Goal: Task Accomplishment & Management: Complete application form

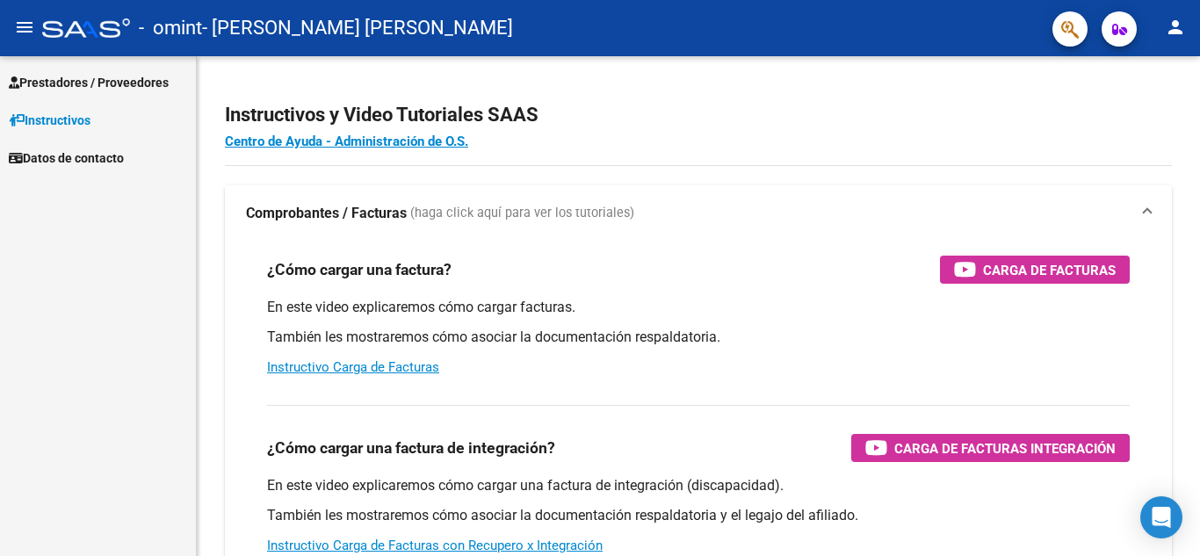
click at [148, 74] on span "Prestadores / Proveedores" at bounding box center [89, 82] width 160 height 19
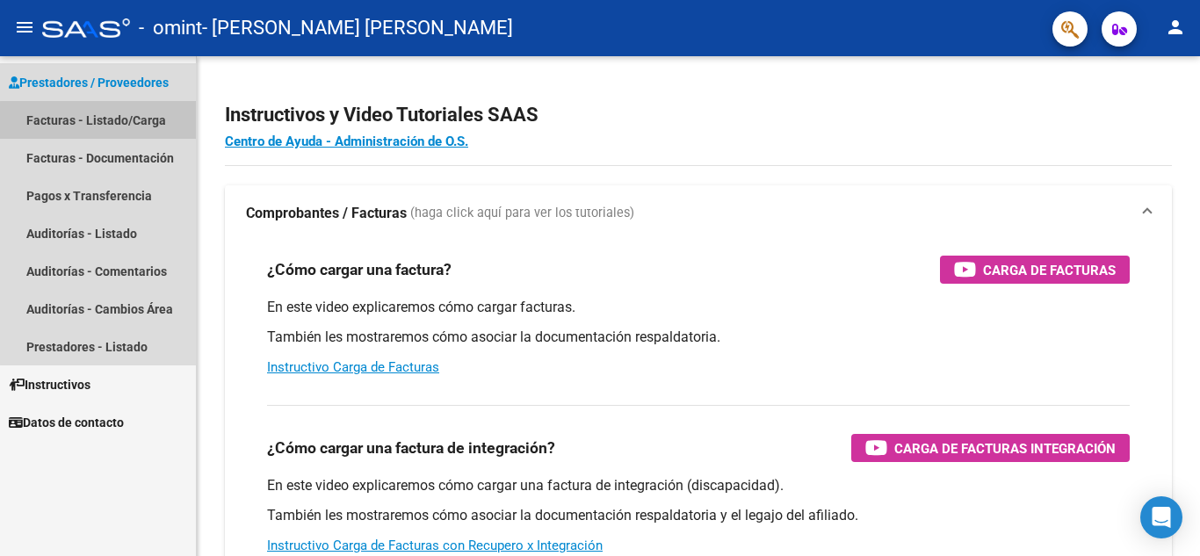
click at [146, 123] on link "Facturas - Listado/Carga" at bounding box center [98, 120] width 196 height 38
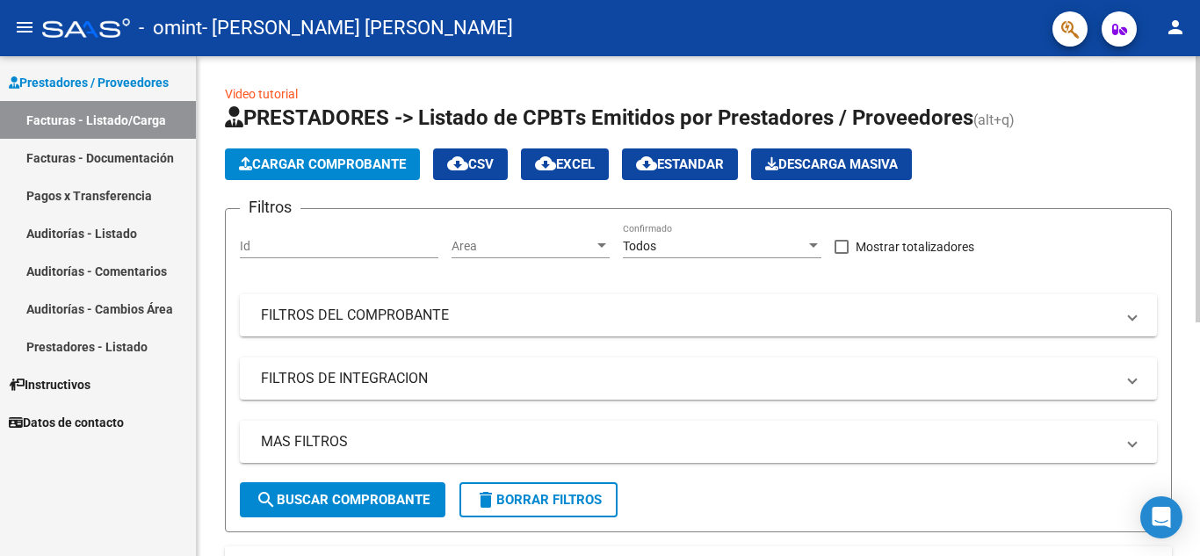
click at [208, 277] on div "Video tutorial PRESTADORES -> Listado de CPBTs Emitidos por Prestadores / Prove…" at bounding box center [698, 518] width 1003 height 924
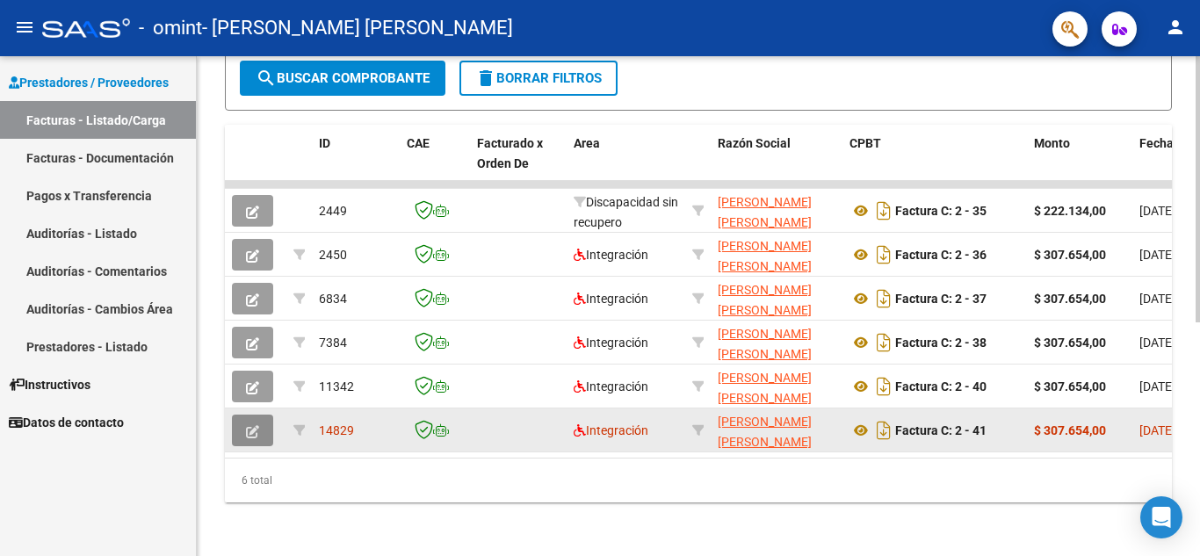
click at [239, 436] on button "button" at bounding box center [252, 431] width 41 height 32
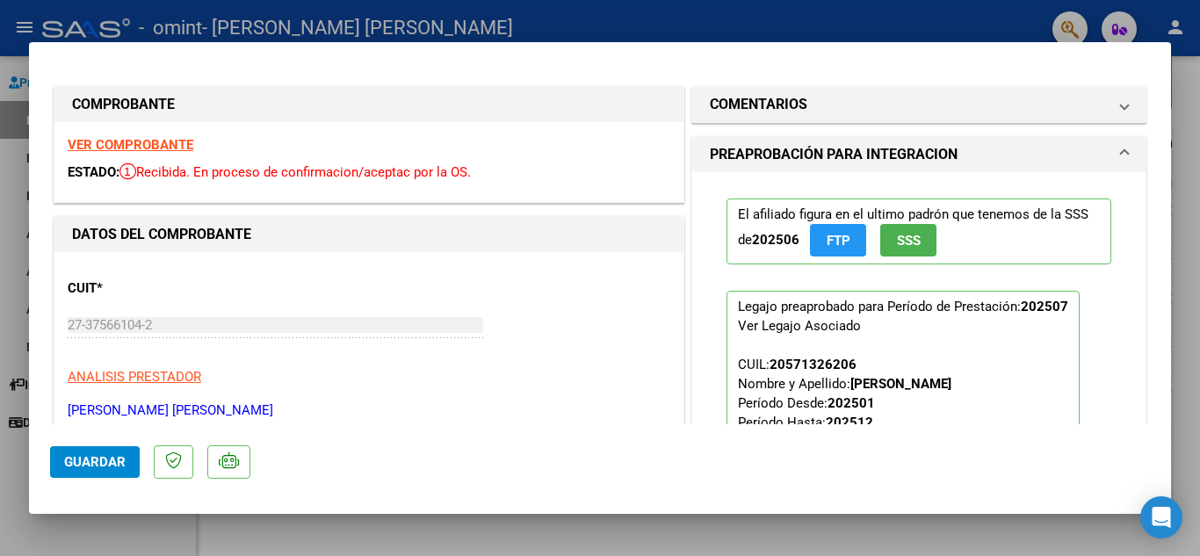
click at [862, 144] on h1 "PREAPROBACIÓN PARA INTEGRACION" at bounding box center [834, 154] width 248 height 21
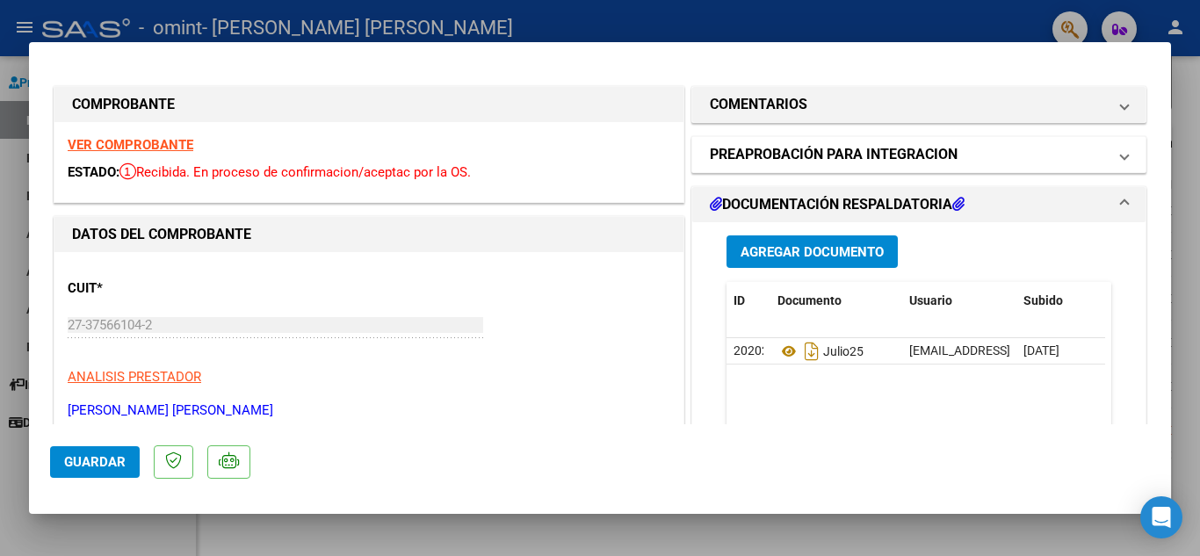
click at [862, 144] on h1 "PREAPROBACIÓN PARA INTEGRACION" at bounding box center [834, 154] width 248 height 21
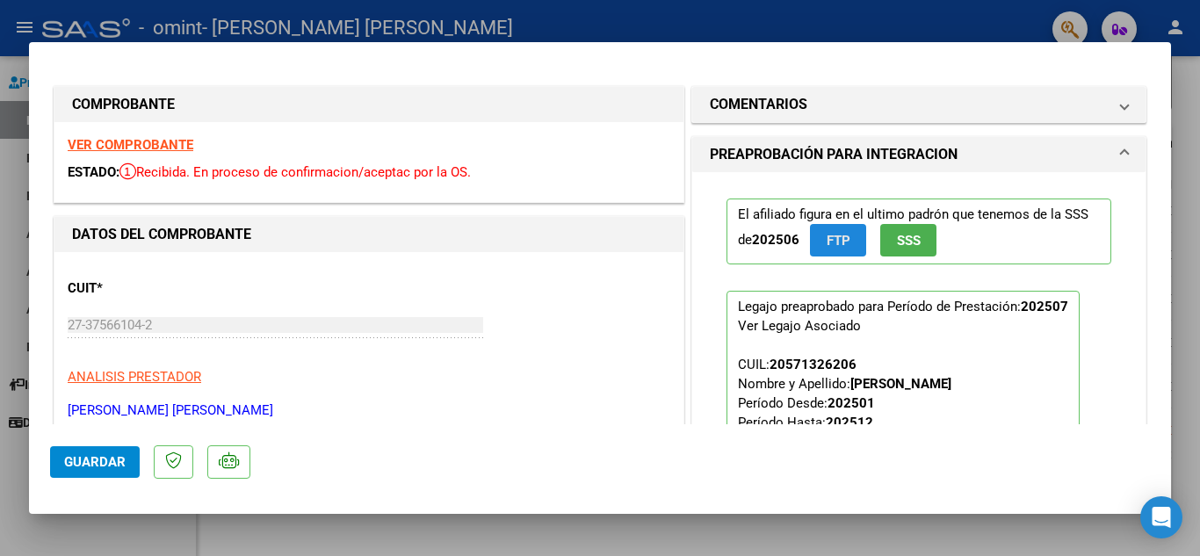
click at [835, 243] on span "FTP" at bounding box center [838, 241] width 24 height 16
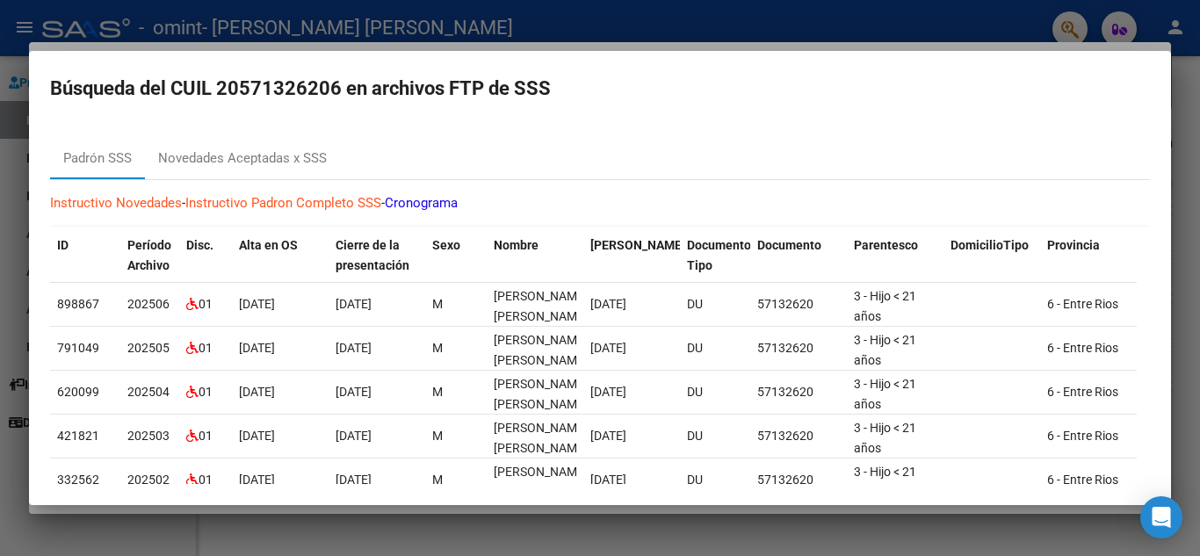
click at [435, 199] on link "Cronograma" at bounding box center [421, 203] width 73 height 16
click at [622, 33] on div at bounding box center [600, 278] width 1200 height 556
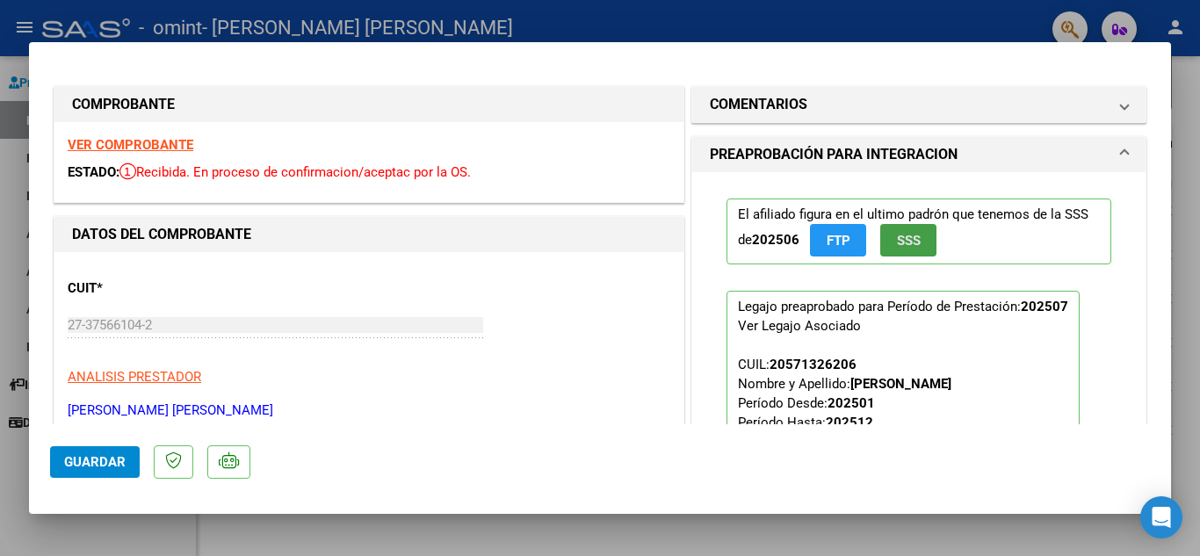
click at [901, 238] on span "SSS" at bounding box center [909, 241] width 24 height 16
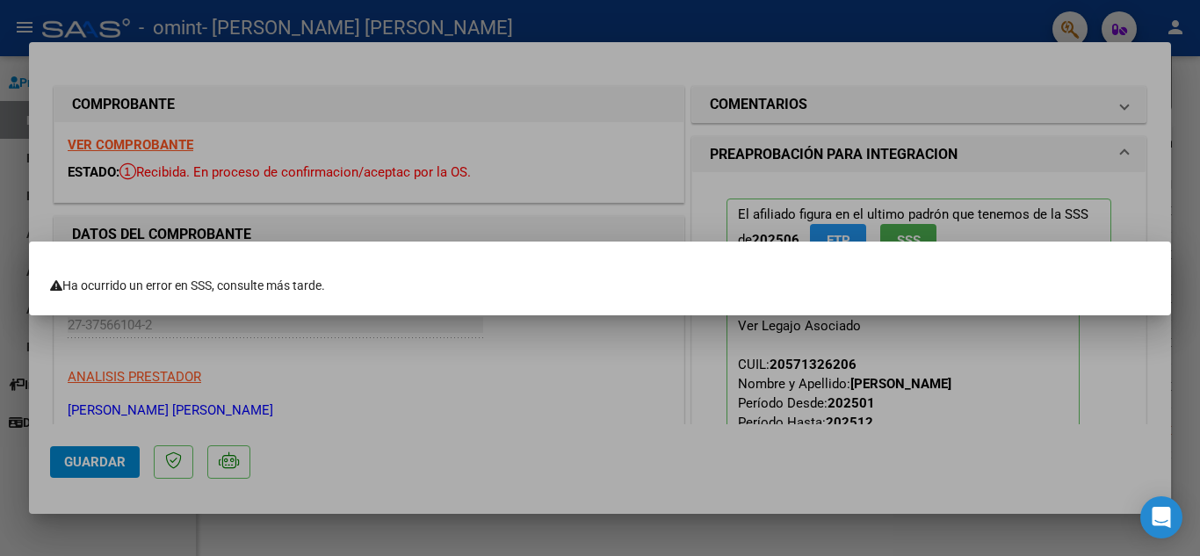
click at [412, 293] on div "Ha ocurrido un error en SSS, consulte más tarde." at bounding box center [600, 286] width 1100 height 18
click at [451, 288] on div "Ha ocurrido un error en SSS, consulte más tarde." at bounding box center [600, 286] width 1100 height 18
click at [540, 62] on div at bounding box center [600, 278] width 1200 height 556
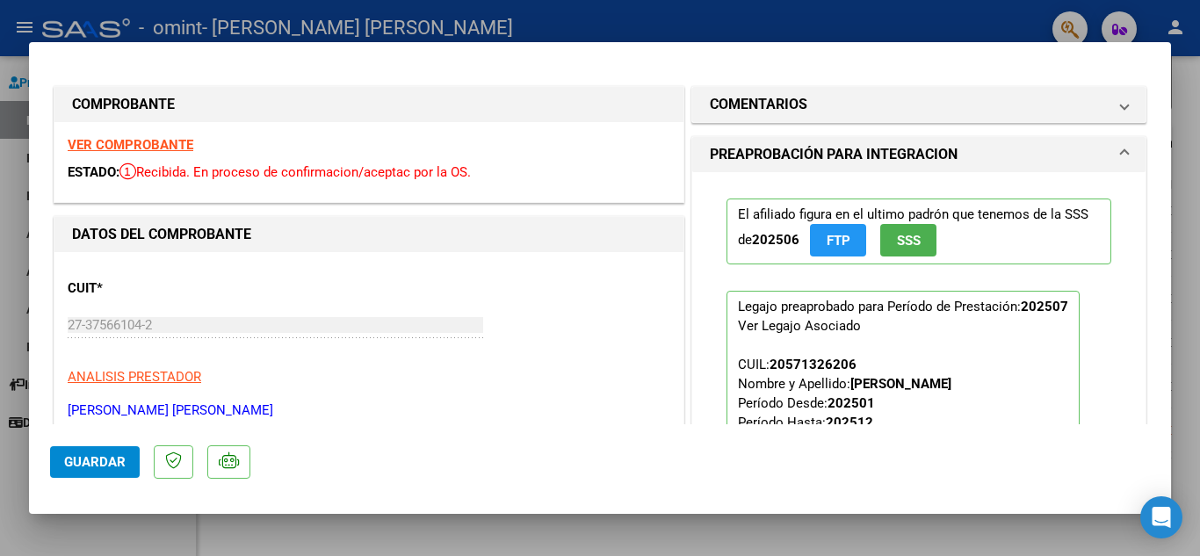
click at [1190, 87] on div at bounding box center [600, 278] width 1200 height 556
type input "$ 0,00"
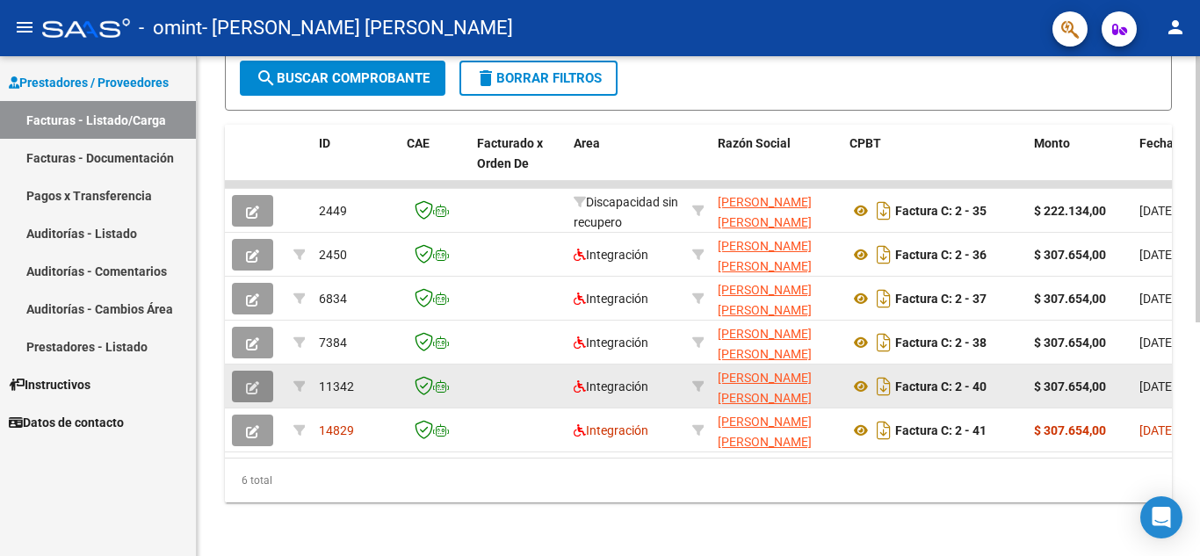
click at [256, 387] on icon "button" at bounding box center [252, 387] width 13 height 13
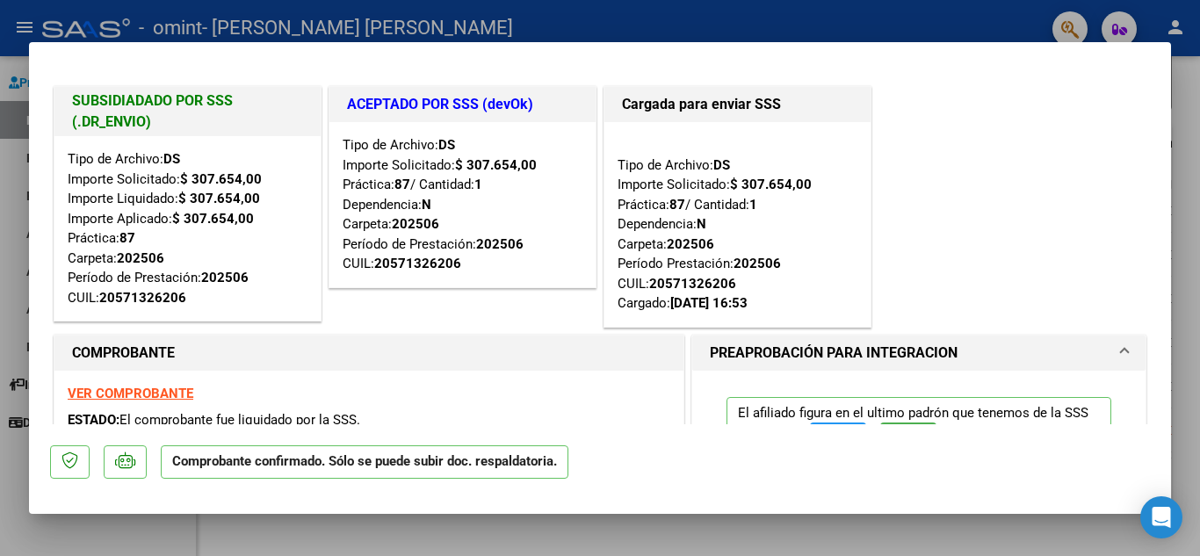
click at [514, 31] on div at bounding box center [600, 278] width 1200 height 556
type input "$ 0,00"
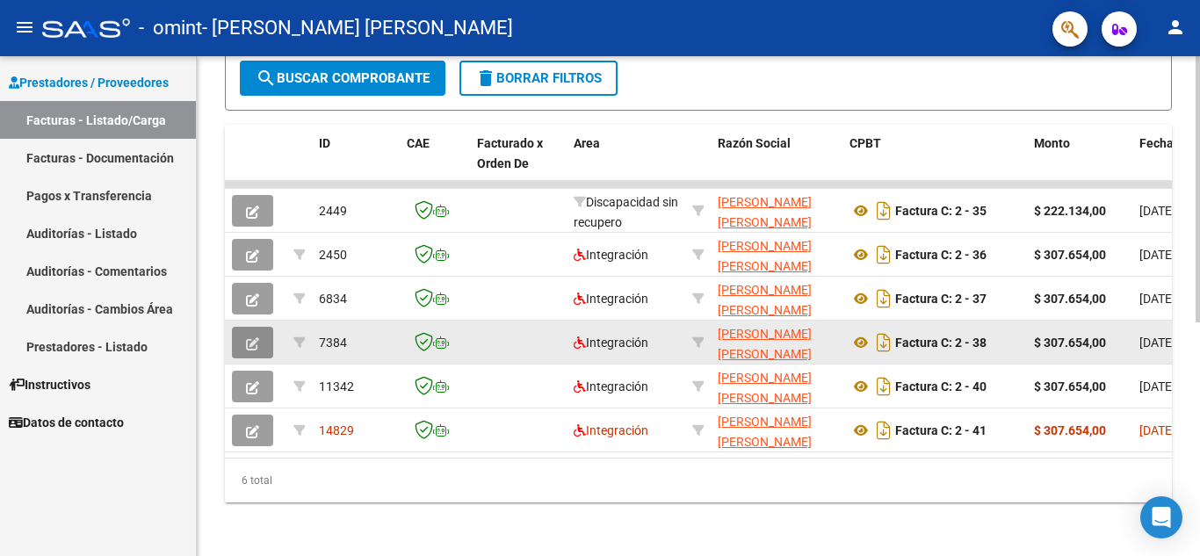
click at [251, 342] on icon "button" at bounding box center [252, 343] width 13 height 13
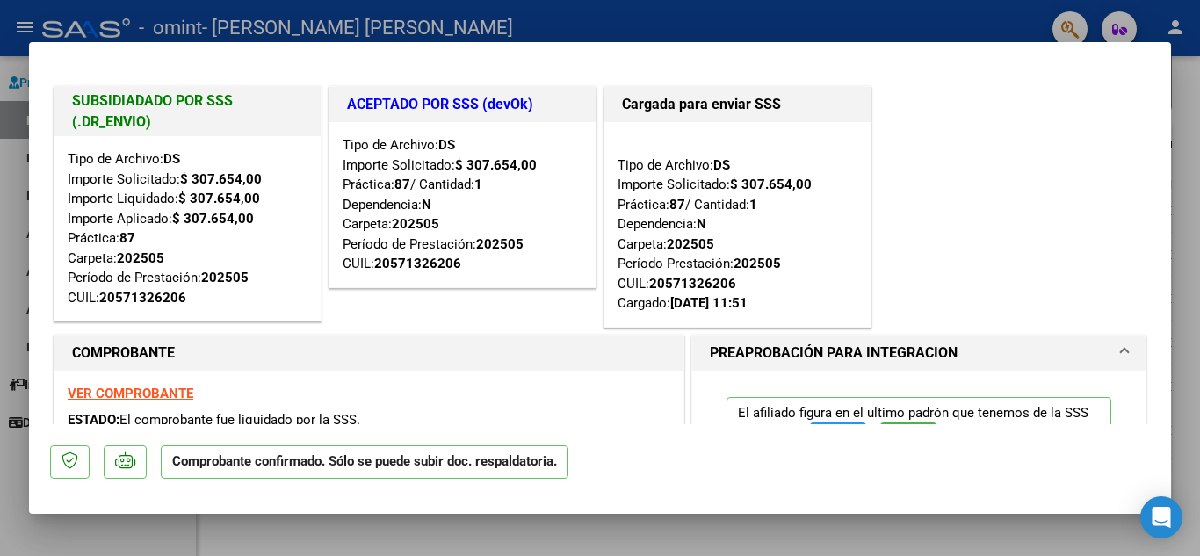
click at [554, 6] on div at bounding box center [600, 278] width 1200 height 556
type input "$ 0,00"
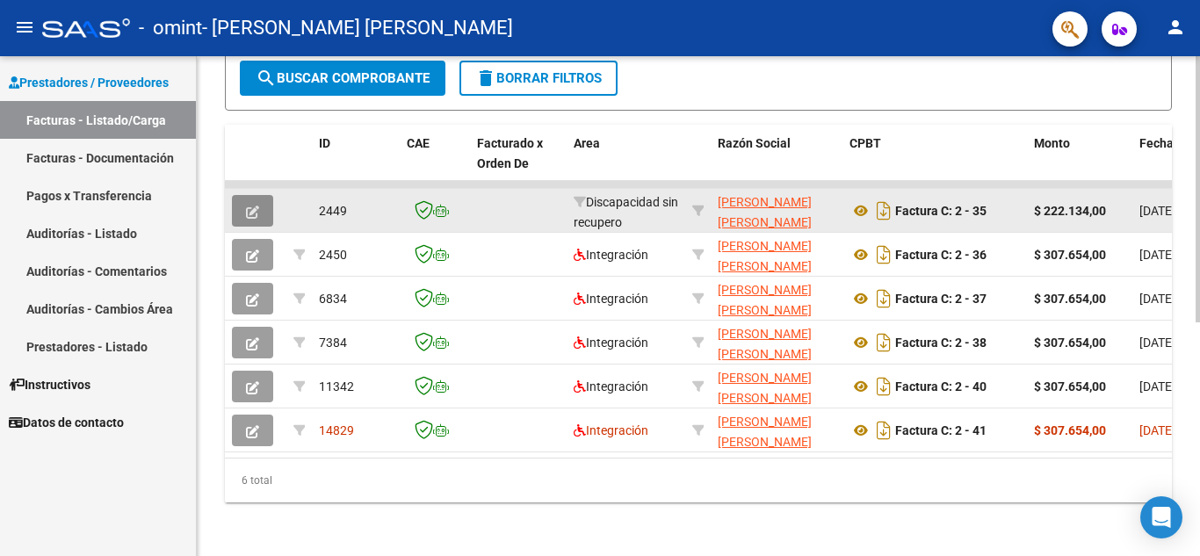
click at [245, 195] on button "button" at bounding box center [252, 211] width 41 height 32
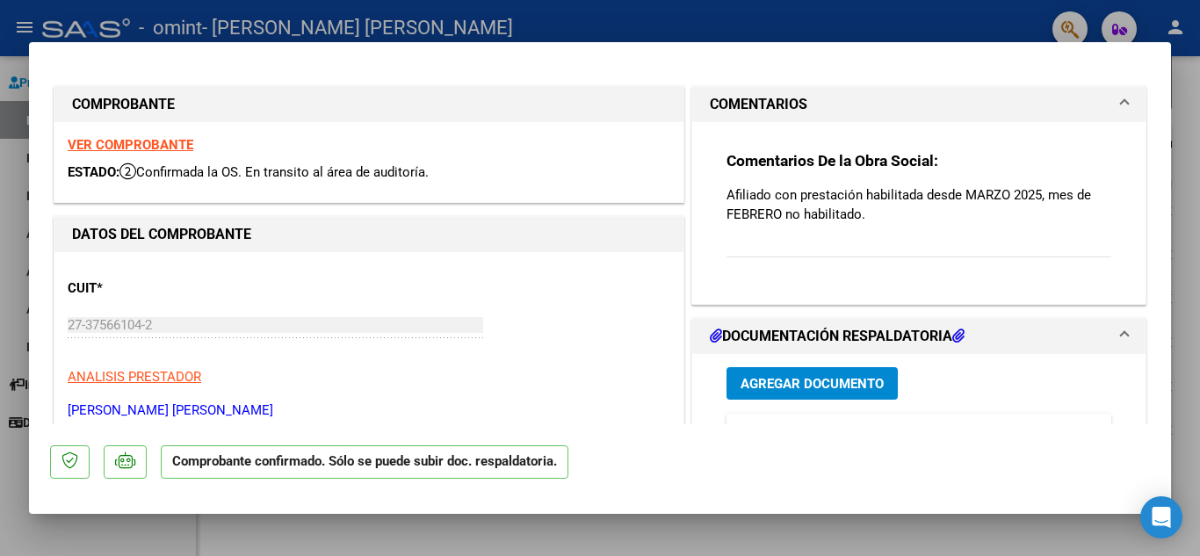
click at [536, 3] on div at bounding box center [600, 278] width 1200 height 556
type input "$ 0,00"
